Goal: Obtain resource: Obtain resource

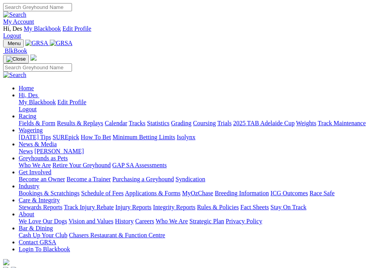
scroll to position [194, 0]
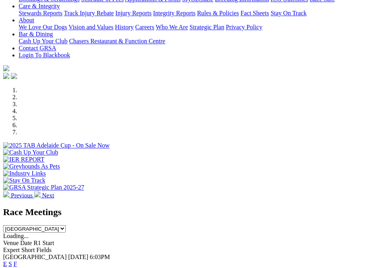
click at [17, 260] on link "F" at bounding box center [16, 263] width 4 height 7
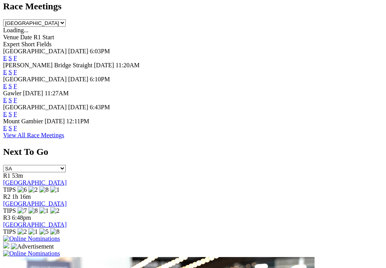
scroll to position [399, 0]
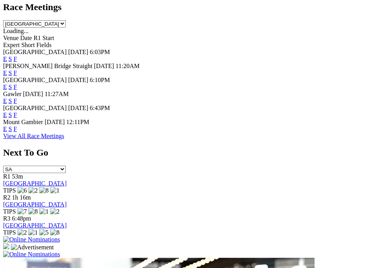
click at [17, 118] on link "F" at bounding box center [16, 115] width 4 height 7
